Goal: Task Accomplishment & Management: Manage account settings

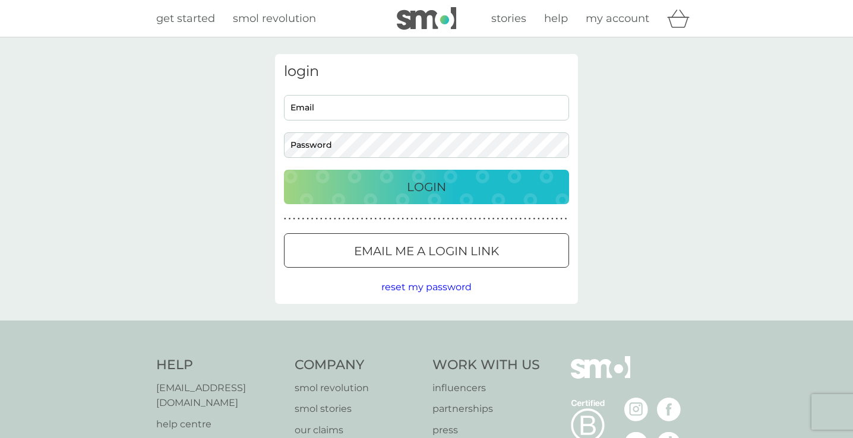
click at [447, 110] on input "Email" at bounding box center [426, 108] width 285 height 26
type input "isabellelaight@gmail.com"
click at [284, 170] on button "Login" at bounding box center [426, 187] width 285 height 34
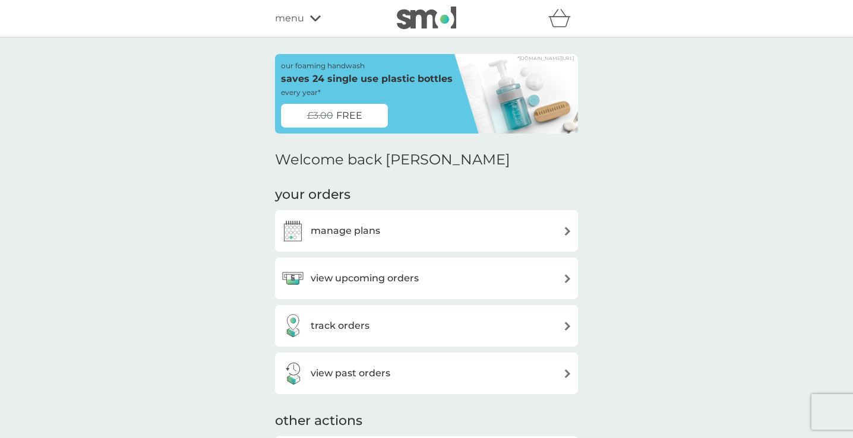
click at [427, 237] on div "manage plans" at bounding box center [426, 231] width 291 height 24
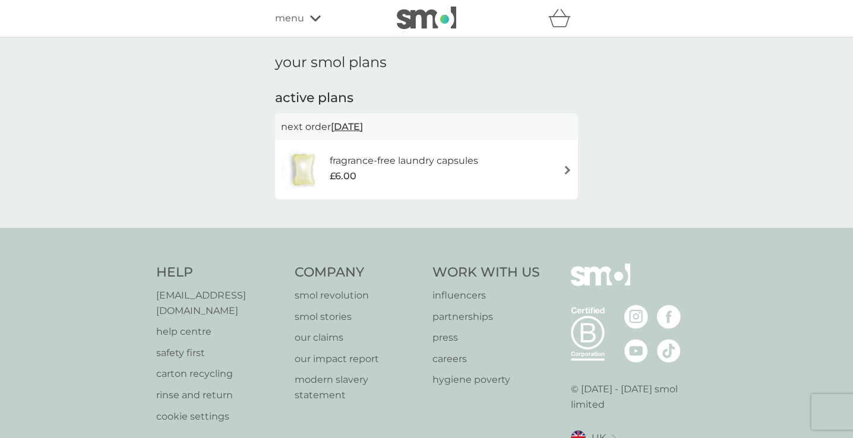
click at [431, 170] on div "£6.00" at bounding box center [404, 176] width 149 height 15
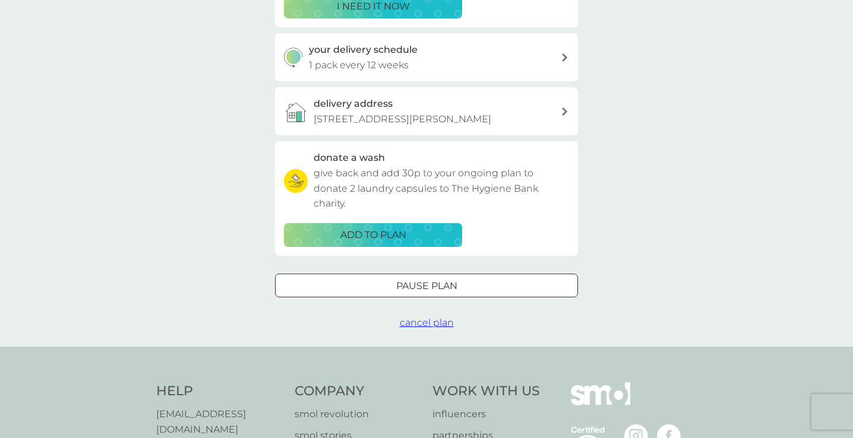
scroll to position [258, 0]
click at [421, 324] on span "cancel plan" at bounding box center [427, 322] width 54 height 11
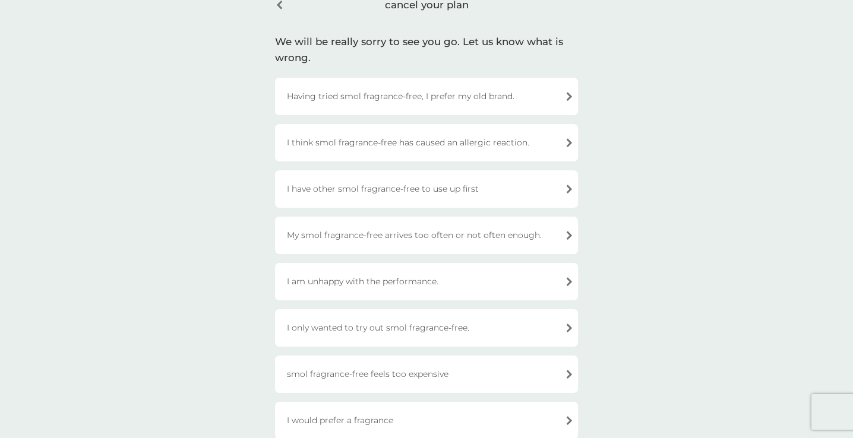
scroll to position [62, 0]
click at [419, 199] on div "I have other smol fragrance-free to use up first" at bounding box center [426, 189] width 303 height 37
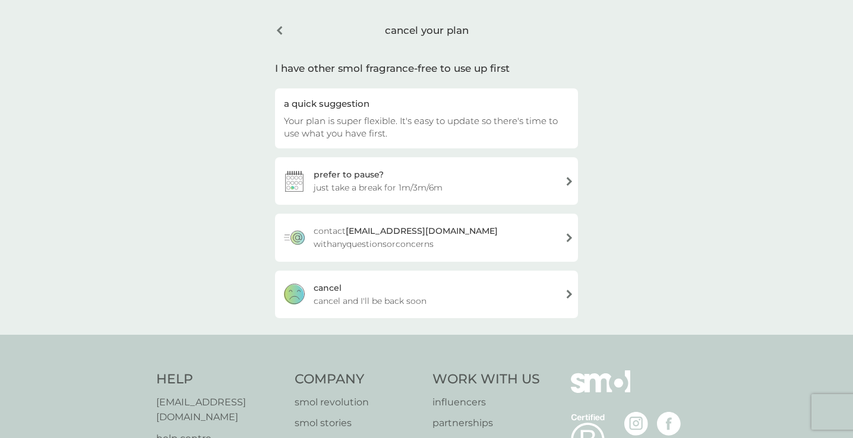
scroll to position [37, 0]
click at [403, 290] on div "[PERSON_NAME] and I'll be back soon" at bounding box center [426, 296] width 303 height 48
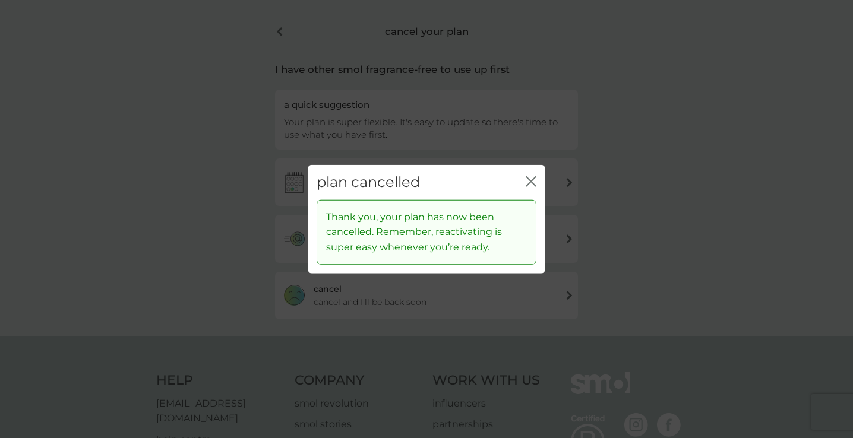
click at [531, 179] on icon "close" at bounding box center [531, 181] width 11 height 11
